Goal: Task Accomplishment & Management: Manage account settings

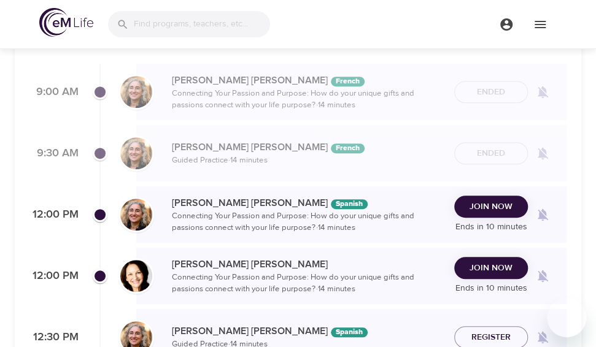
scroll to position [175, 0]
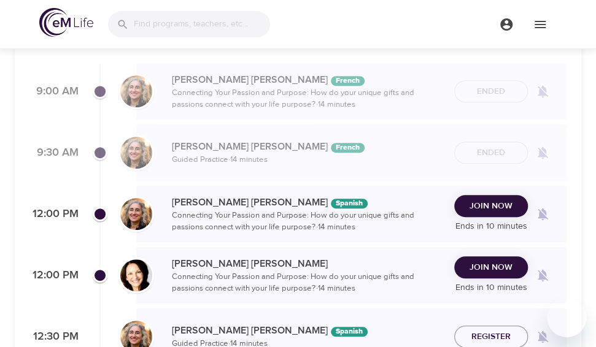
click at [492, 269] on span "Join Now" at bounding box center [490, 267] width 43 height 15
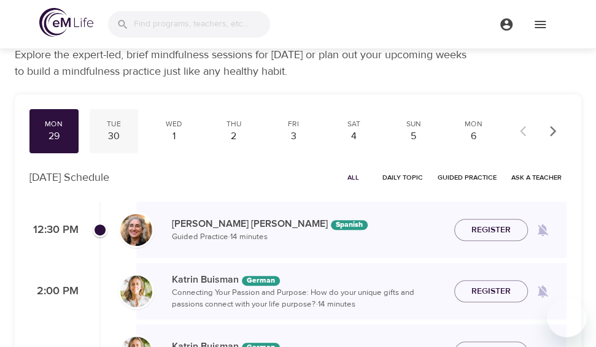
scroll to position [36, 0]
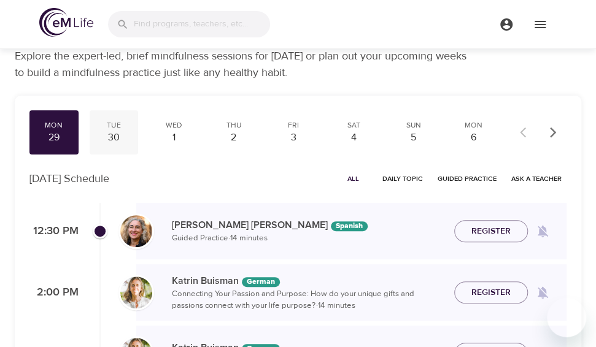
click at [114, 132] on div "30" at bounding box center [113, 138] width 39 height 14
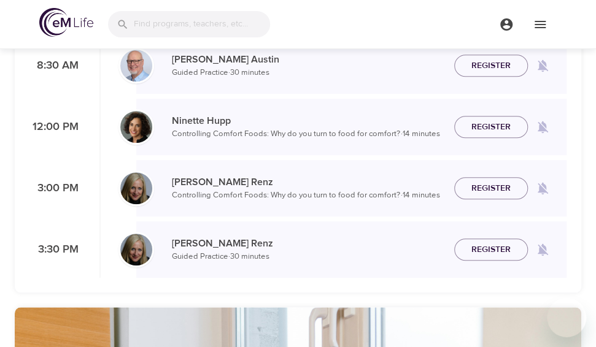
scroll to position [264, 0]
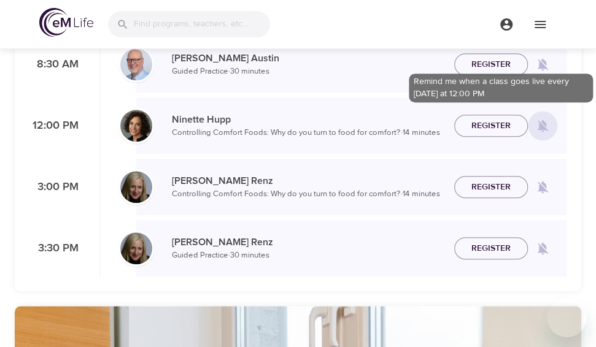
click at [543, 126] on icon at bounding box center [543, 126] width 10 height 12
checkbox input "true"
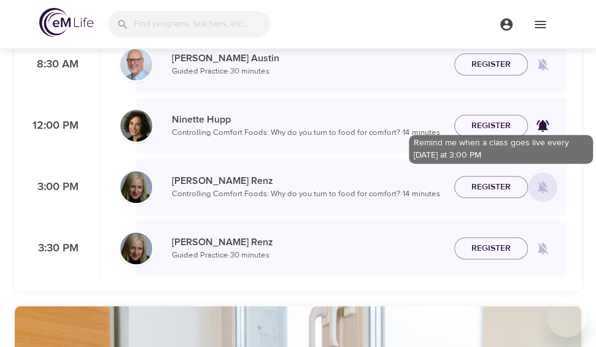
click at [543, 185] on icon at bounding box center [543, 188] width 10 height 12
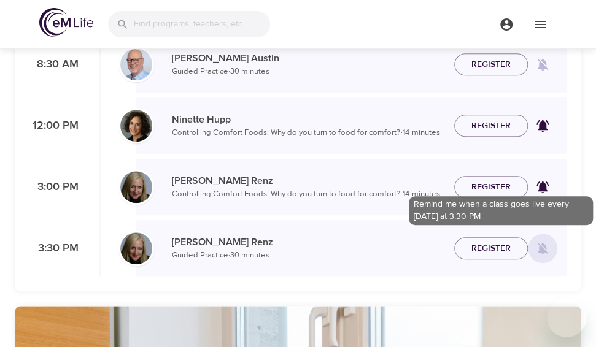
click at [542, 247] on icon at bounding box center [543, 249] width 10 height 12
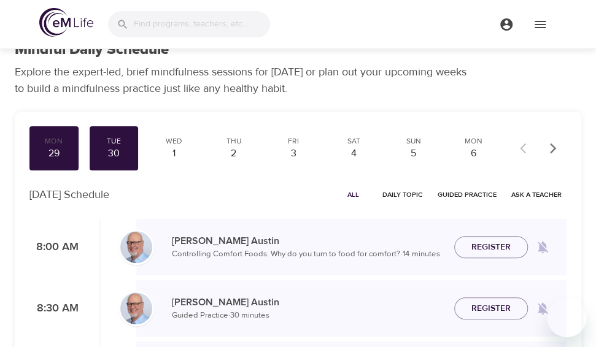
scroll to position [19, 0]
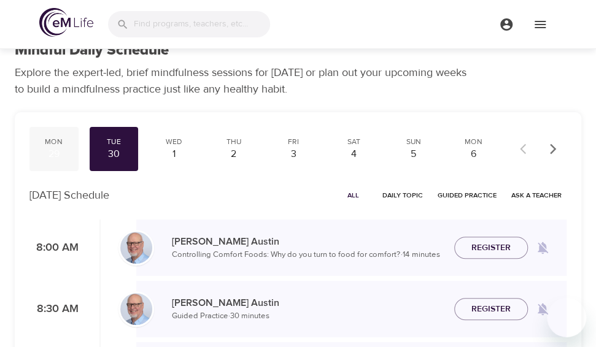
click at [60, 150] on div "29" at bounding box center [53, 154] width 39 height 14
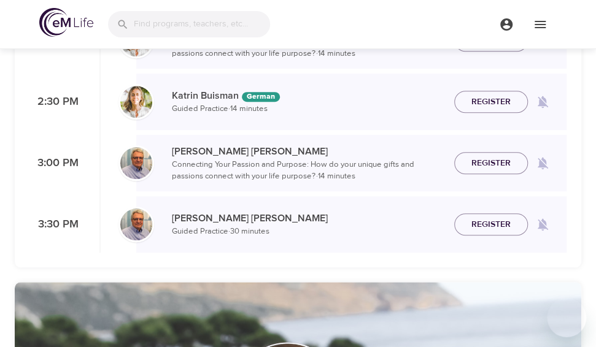
scroll to position [288, 0]
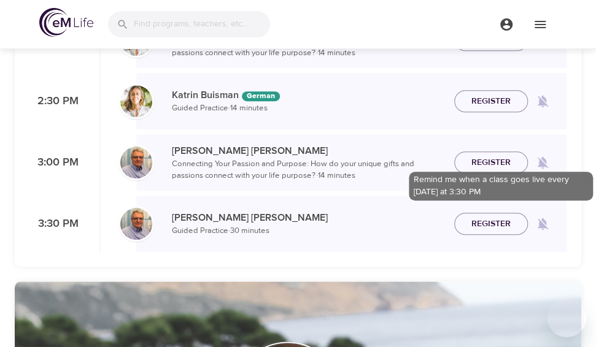
click at [544, 220] on icon at bounding box center [543, 224] width 10 height 12
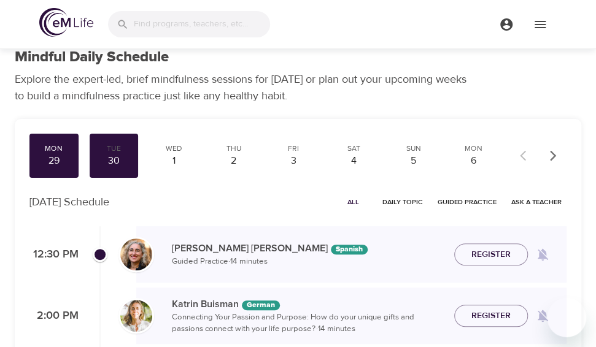
scroll to position [0, 0]
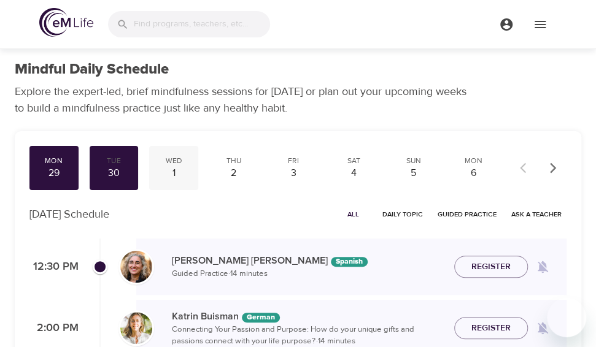
click at [172, 164] on div "Wed" at bounding box center [173, 161] width 39 height 10
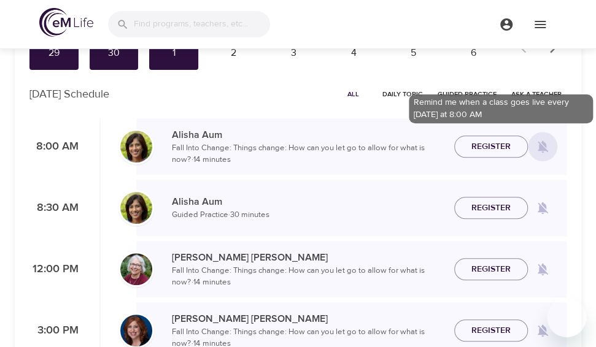
scroll to position [121, 0]
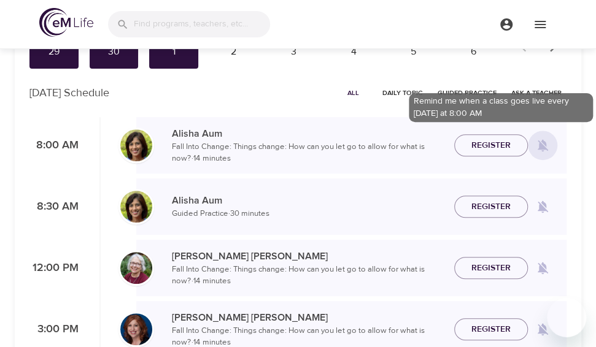
click at [543, 150] on icon at bounding box center [542, 145] width 15 height 15
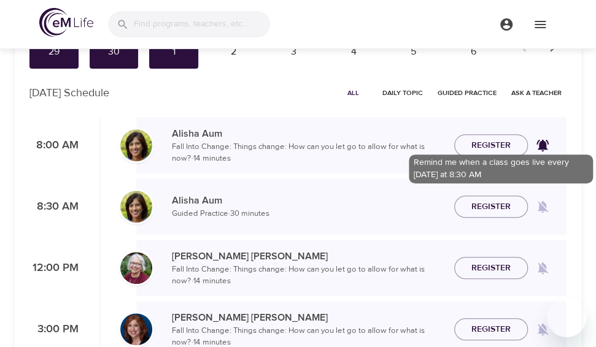
click at [541, 210] on icon at bounding box center [543, 207] width 10 height 12
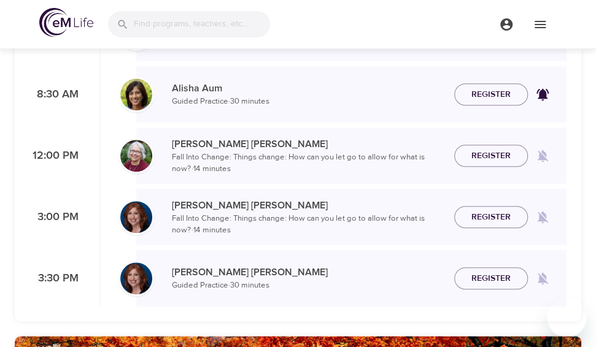
scroll to position [234, 0]
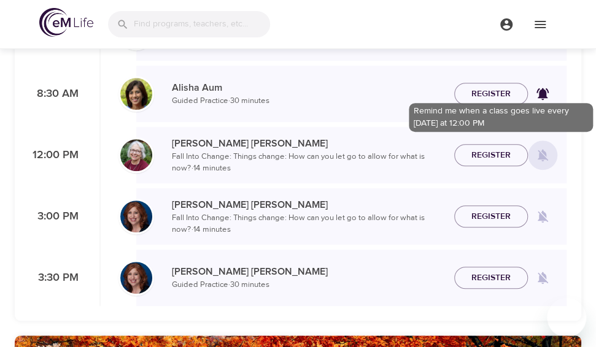
click at [546, 154] on icon at bounding box center [542, 155] width 15 height 15
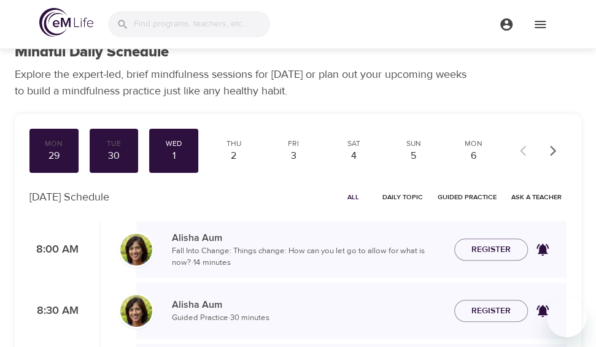
scroll to position [0, 0]
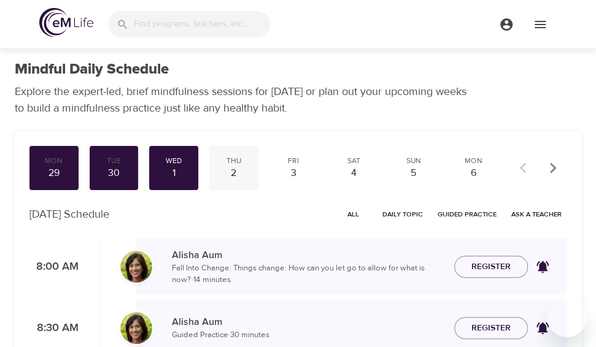
click at [241, 164] on div "Thu" at bounding box center [233, 161] width 39 height 10
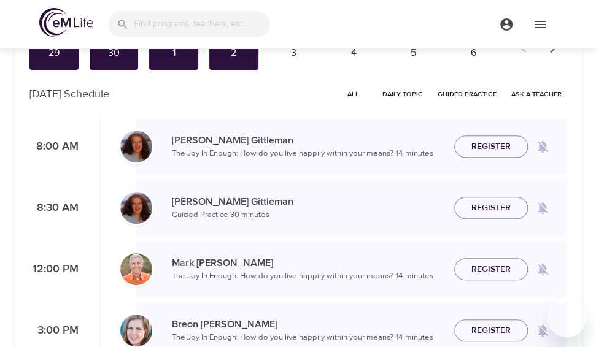
scroll to position [120, 0]
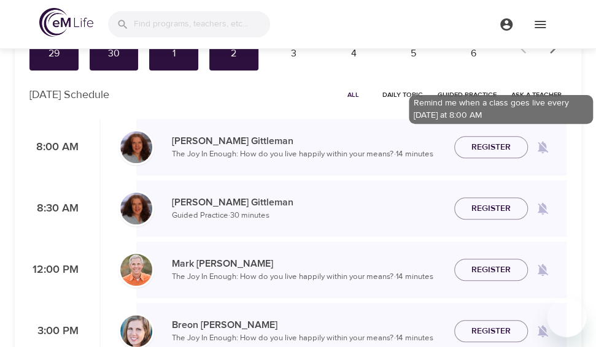
click at [541, 149] on icon at bounding box center [543, 148] width 10 height 12
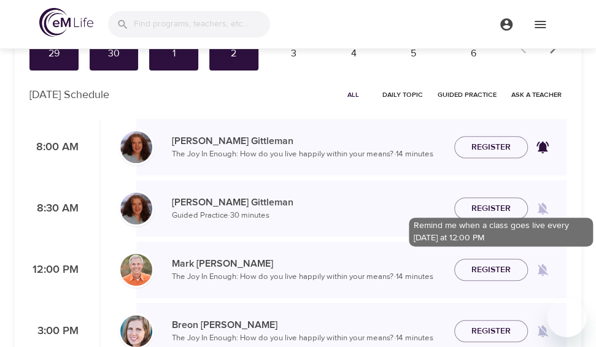
click at [543, 272] on icon at bounding box center [543, 270] width 10 height 12
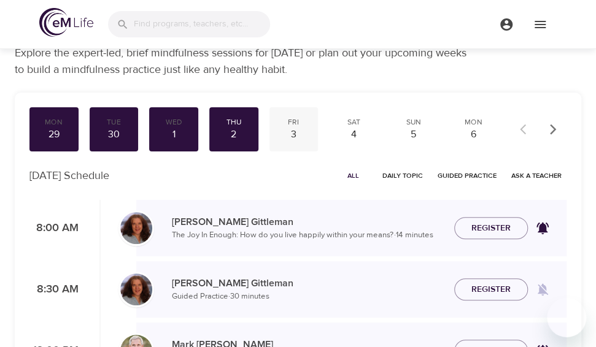
click at [295, 133] on div "3" at bounding box center [293, 135] width 39 height 14
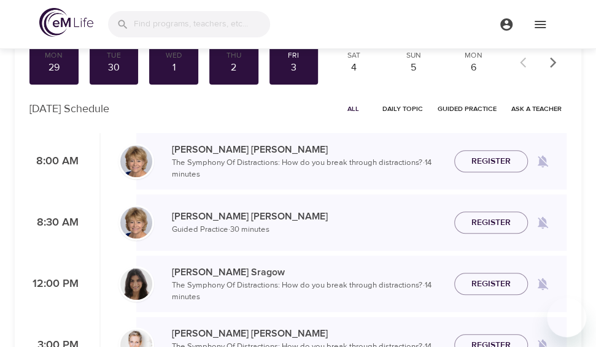
scroll to position [106, 0]
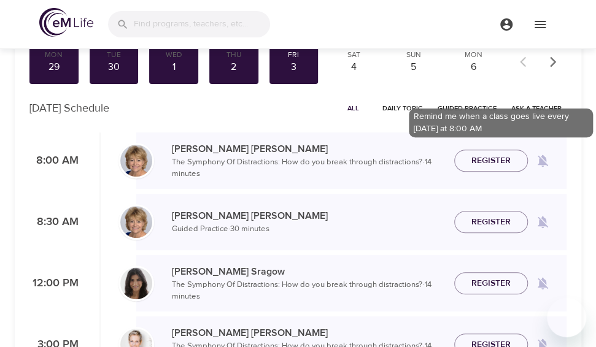
click at [545, 161] on icon at bounding box center [543, 161] width 10 height 12
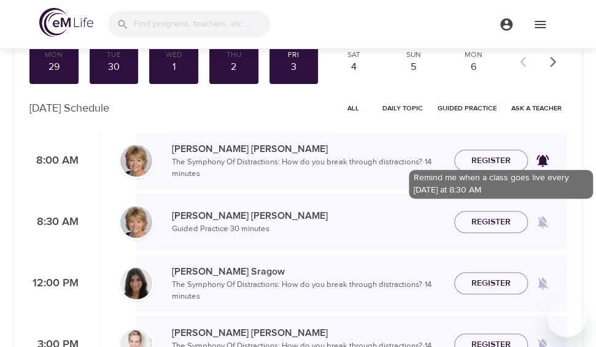
click at [547, 220] on icon at bounding box center [542, 222] width 15 height 15
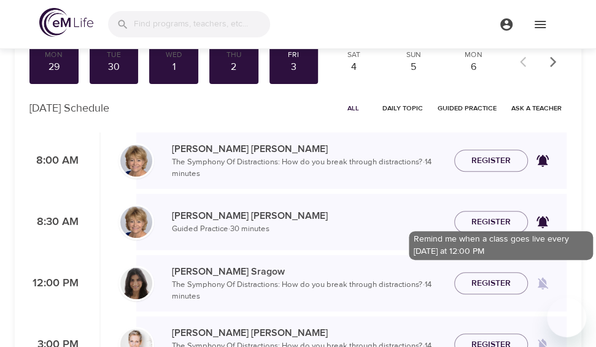
click at [541, 280] on icon at bounding box center [542, 283] width 15 height 15
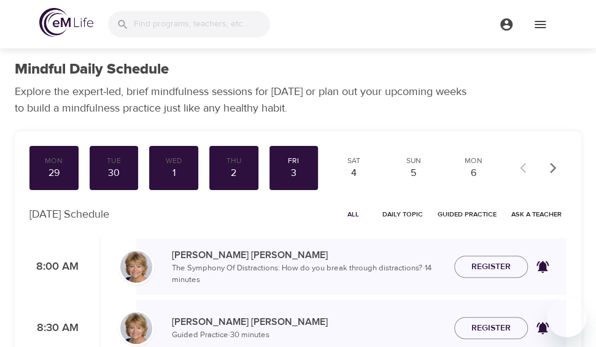
scroll to position [0, 0]
